Goal: Task Accomplishment & Management: Complete application form

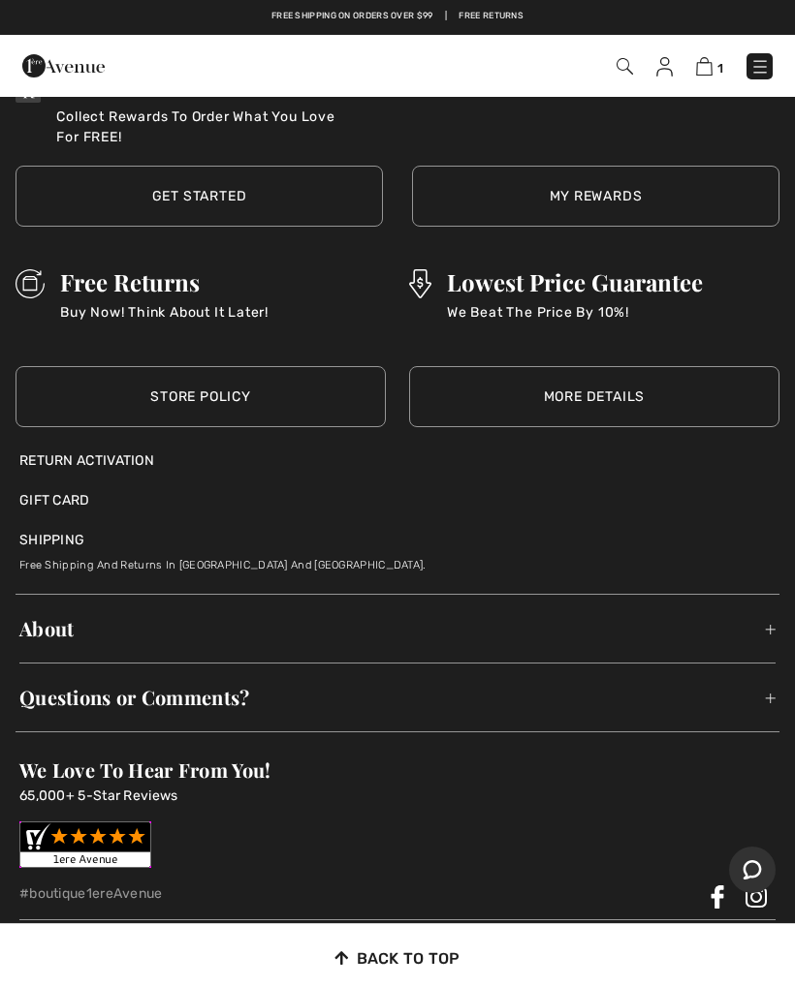
scroll to position [17809, 0]
click at [142, 452] on div "Return Activation" at bounding box center [397, 462] width 756 height 20
click at [119, 452] on div "Return Activation" at bounding box center [397, 462] width 756 height 20
click at [148, 452] on div "Return Activation" at bounding box center [397, 462] width 756 height 20
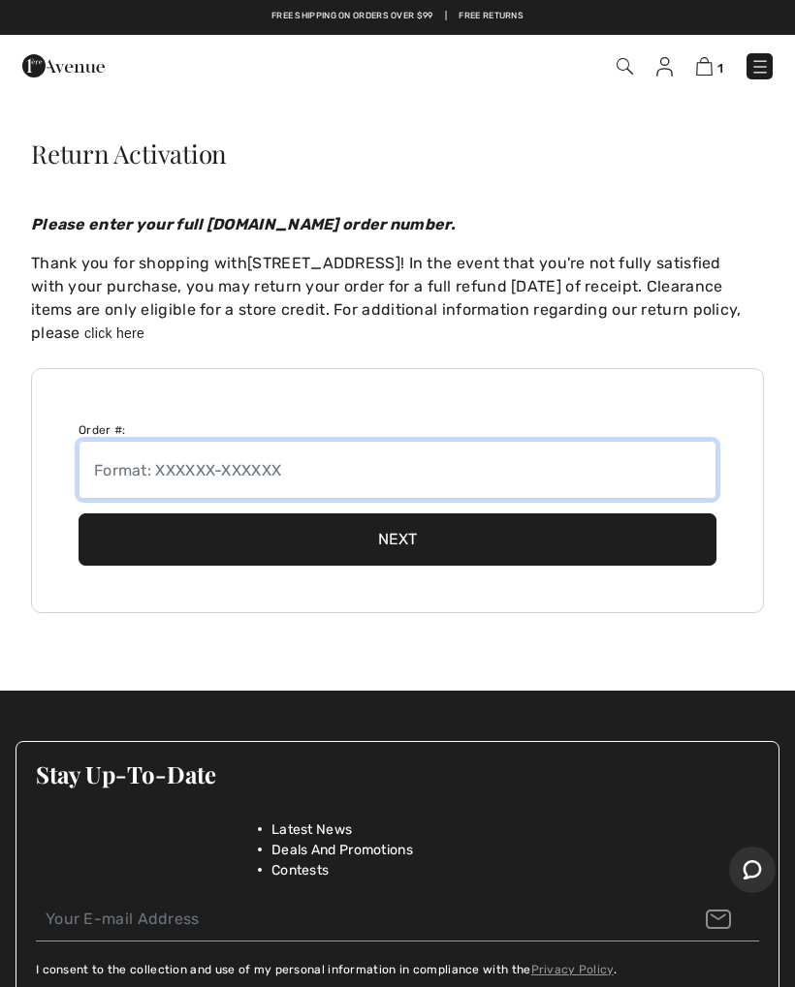
click at [213, 454] on input "text" at bounding box center [397, 470] width 638 height 58
click at [431, 469] on input "text" at bounding box center [397, 470] width 638 height 58
click at [391, 479] on input "text" at bounding box center [397, 470] width 638 height 58
click at [401, 457] on input "text" at bounding box center [397, 470] width 638 height 58
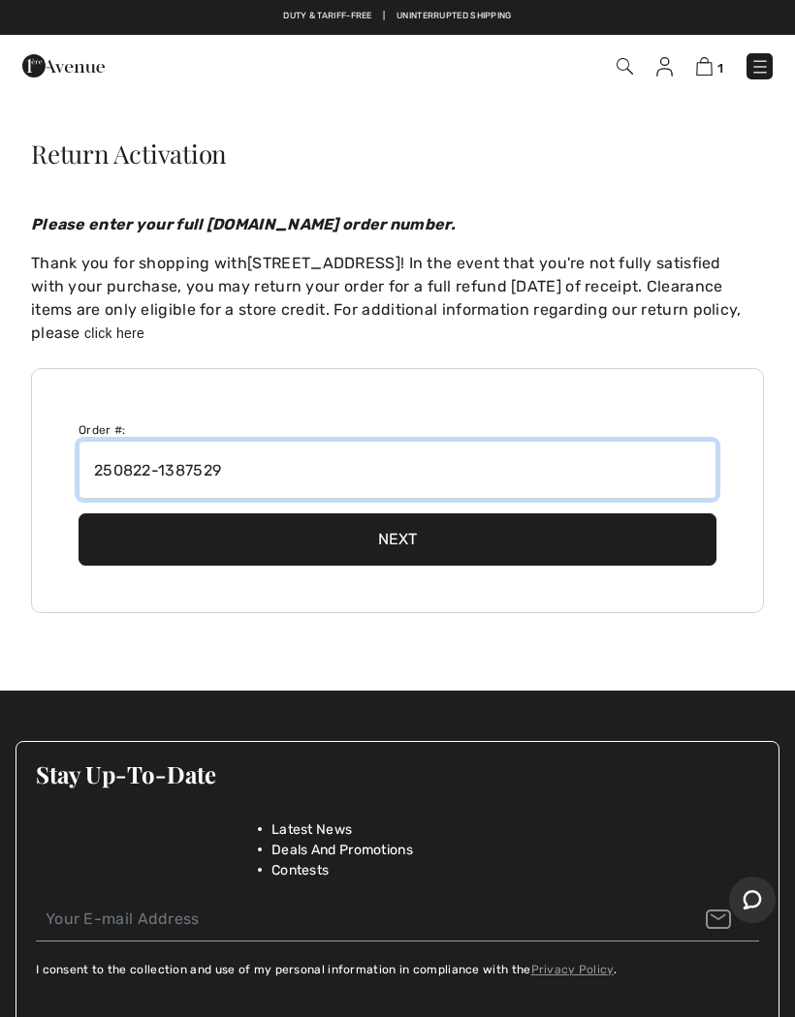
type input "250822-1387529"
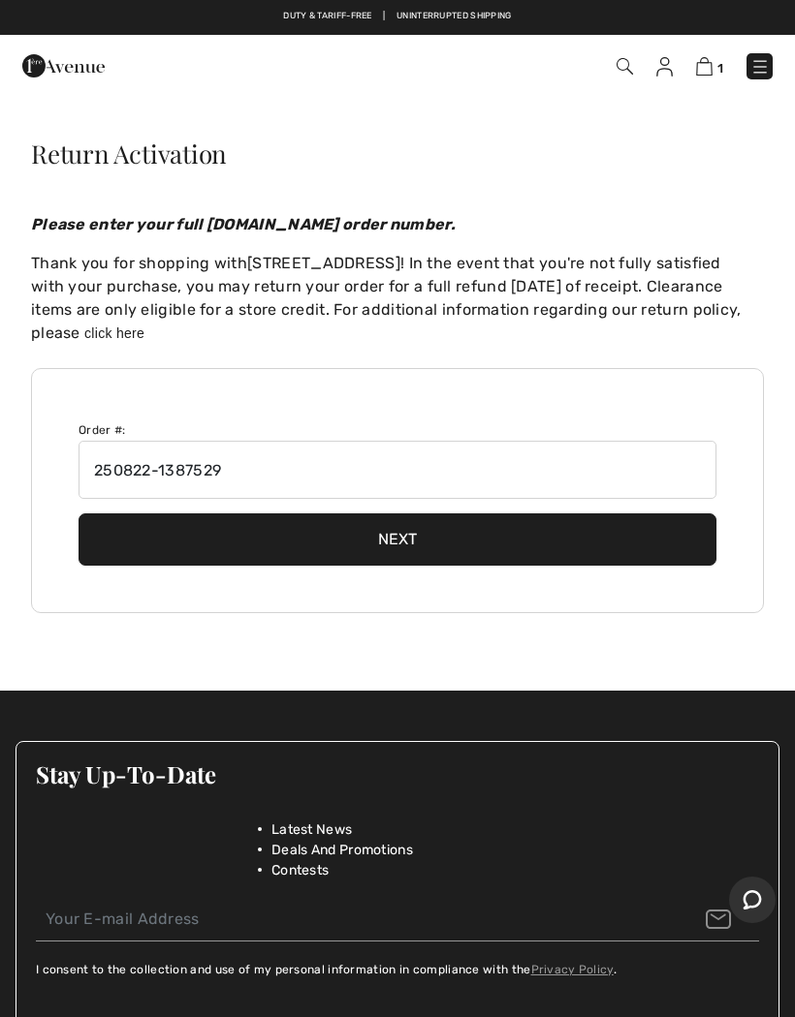
click at [433, 534] on button "Next" at bounding box center [397, 540] width 638 height 52
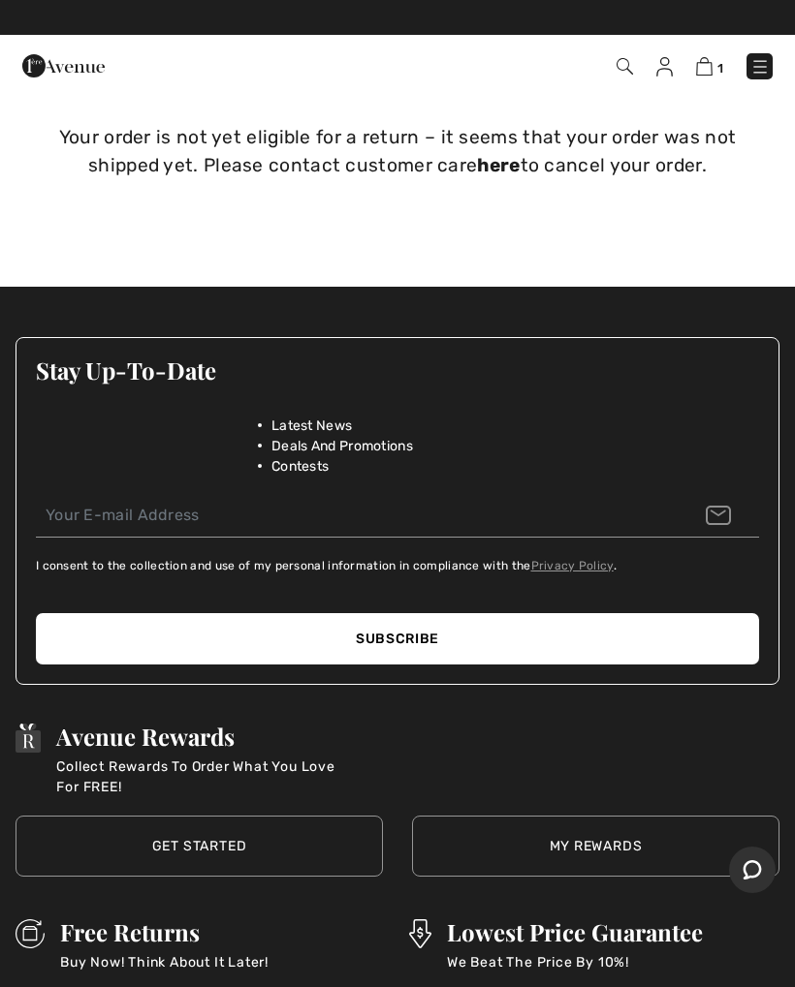
click at [500, 164] on link "here" at bounding box center [498, 165] width 43 height 22
click at [503, 155] on link "here" at bounding box center [498, 165] width 43 height 22
click at [490, 161] on link "here" at bounding box center [498, 165] width 43 height 22
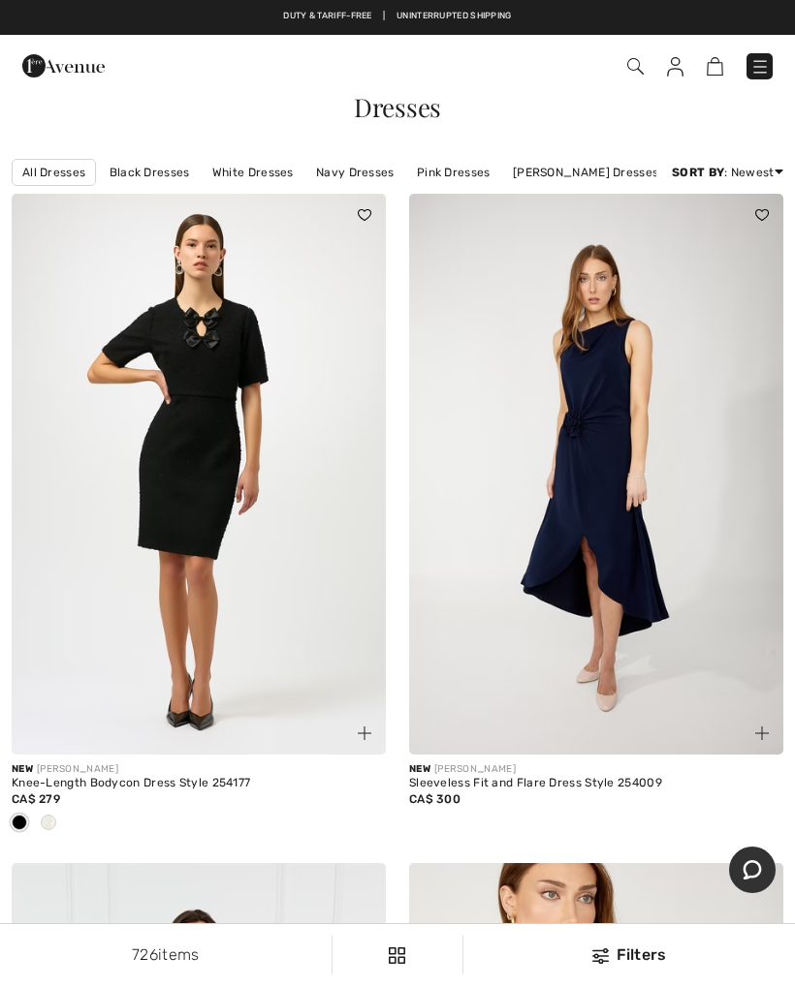
click at [714, 75] on img at bounding box center [714, 66] width 16 height 18
click at [721, 56] on link at bounding box center [714, 65] width 16 height 23
